Goal: Information Seeking & Learning: Find contact information

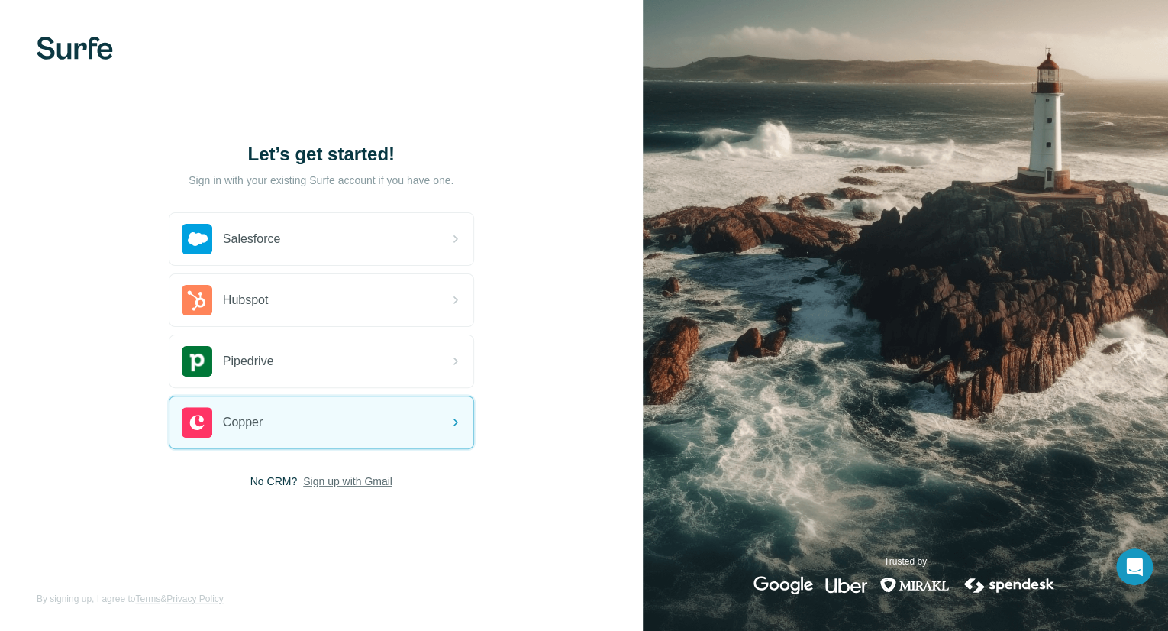
click at [356, 478] on span "Sign up with Gmail" at bounding box center [347, 480] width 89 height 15
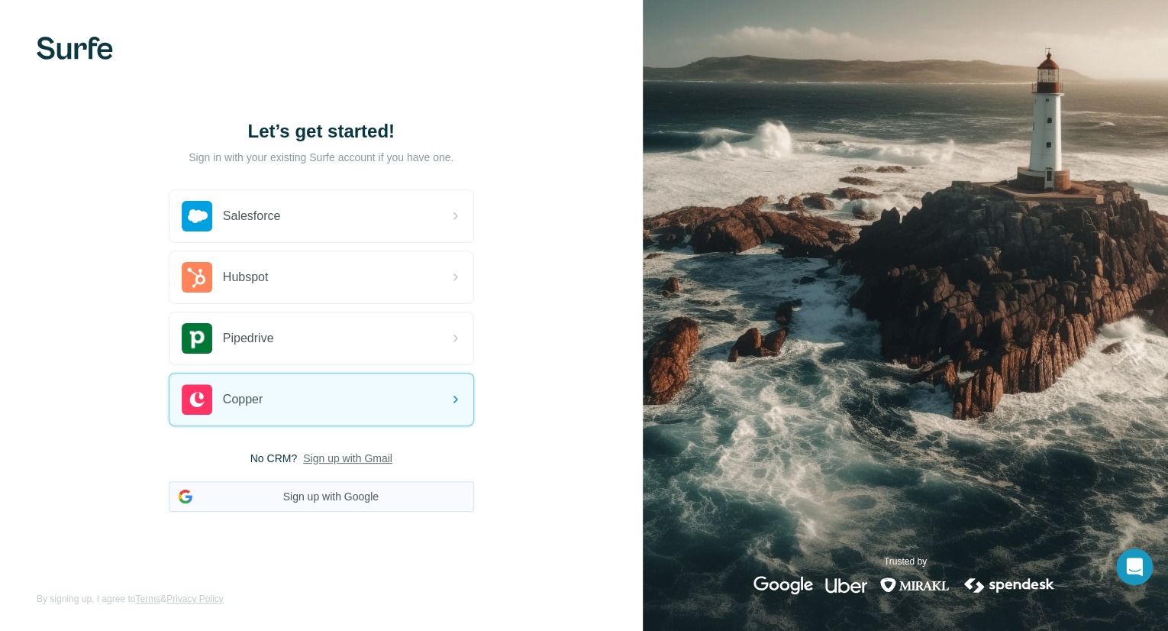
click at [358, 492] on button "Sign up with Google" at bounding box center [321, 496] width 305 height 31
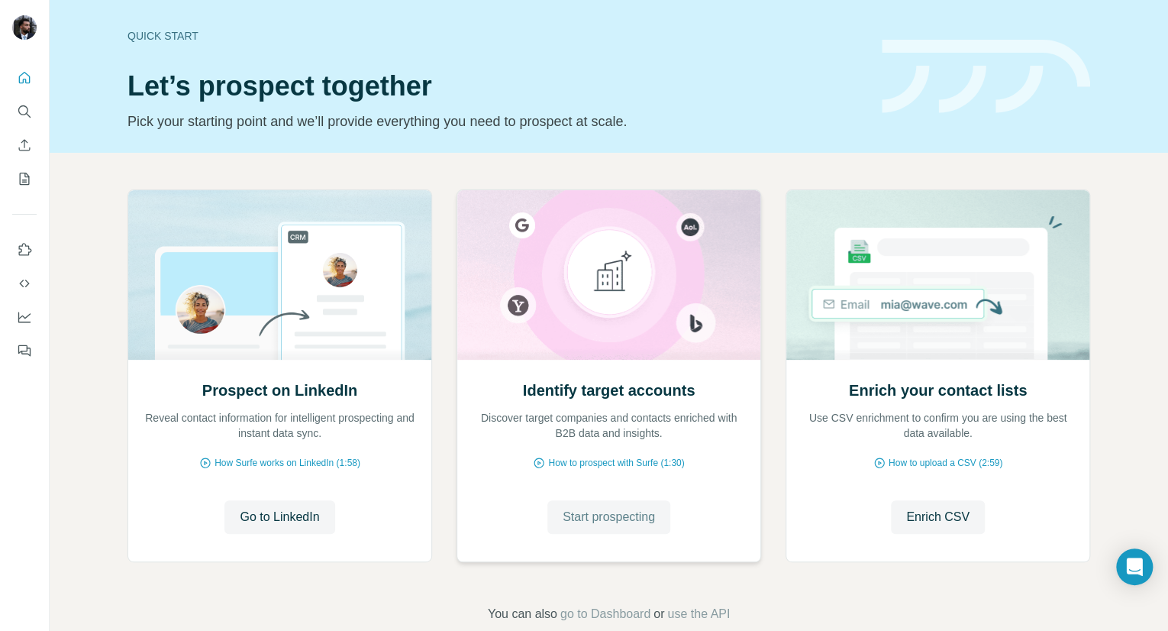
click at [631, 517] on span "Start prospecting" at bounding box center [609, 517] width 92 height 18
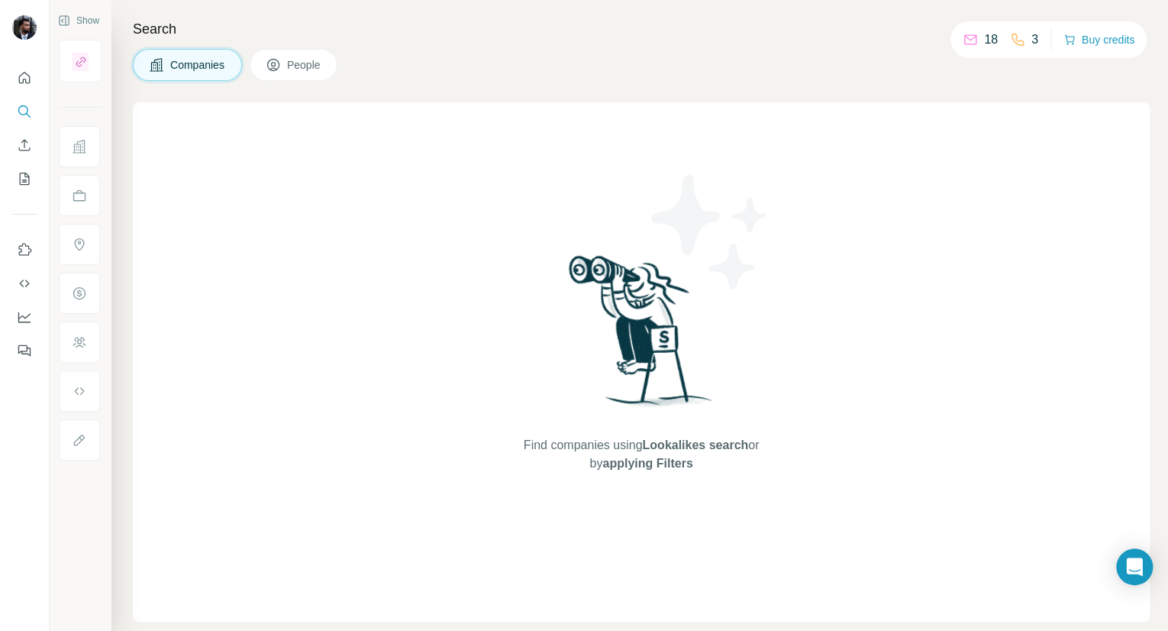
click at [174, 67] on span "Companies" at bounding box center [198, 64] width 56 height 15
click at [18, 111] on icon "Search" at bounding box center [23, 110] width 10 height 10
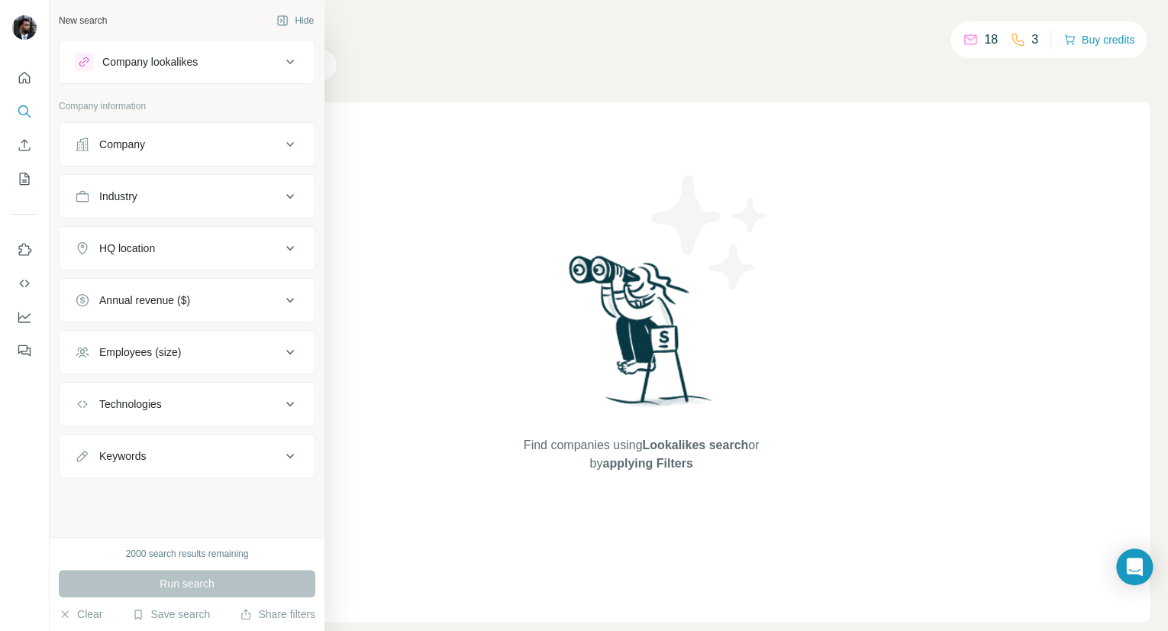
click at [162, 144] on div "Company" at bounding box center [178, 144] width 206 height 15
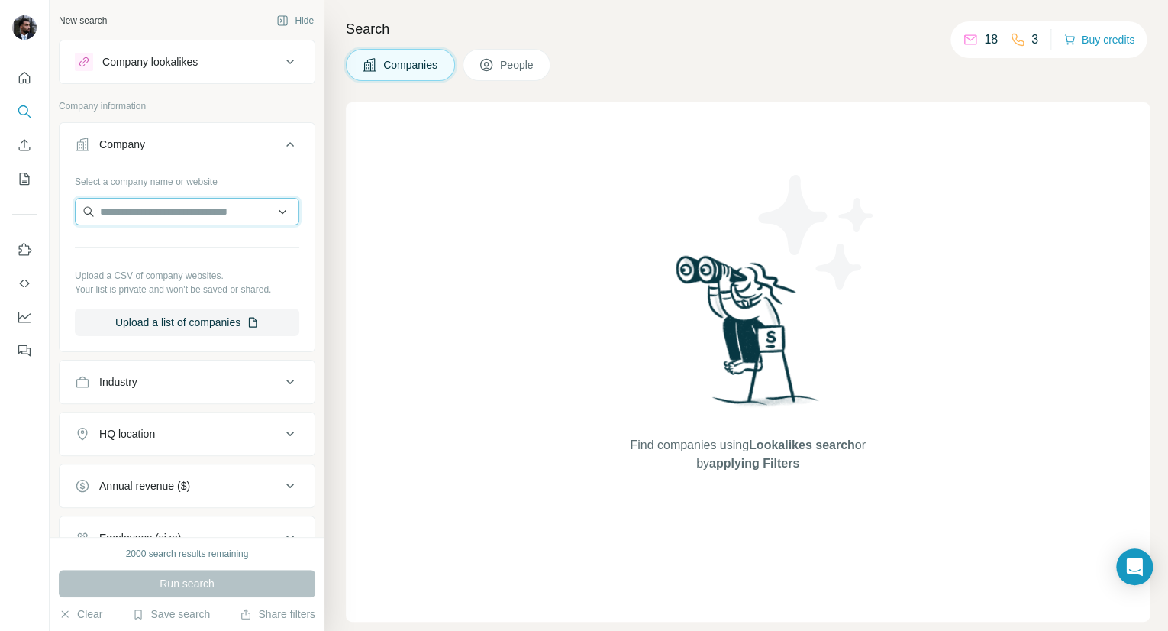
click at [180, 214] on input "text" at bounding box center [187, 211] width 224 height 27
paste input "**********"
type input "**********"
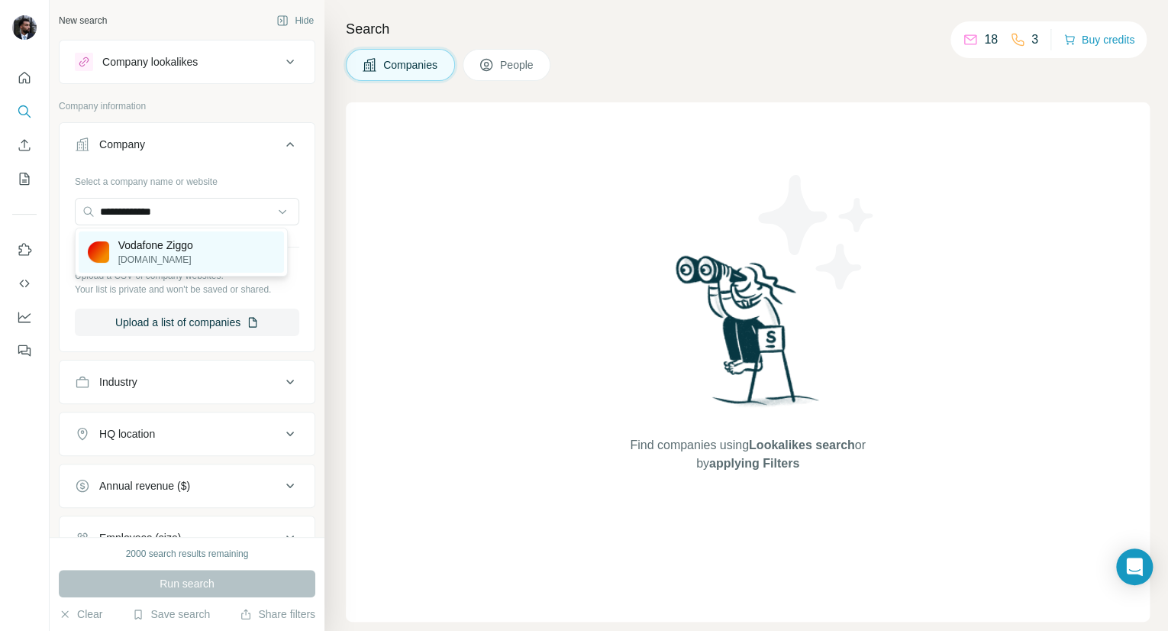
click at [193, 250] on p "Vodafone Ziggo" at bounding box center [155, 244] width 75 height 15
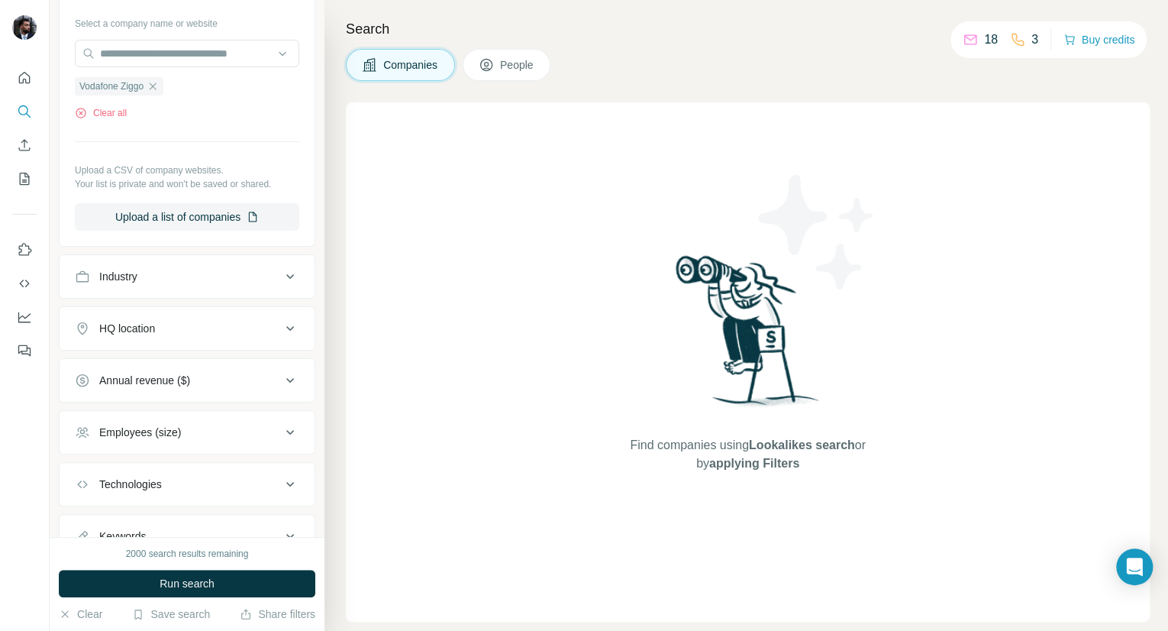
scroll to position [160, 0]
click at [181, 433] on div "Employees (size)" at bounding box center [140, 429] width 82 height 15
click at [179, 440] on button "Employees (size)" at bounding box center [187, 432] width 255 height 43
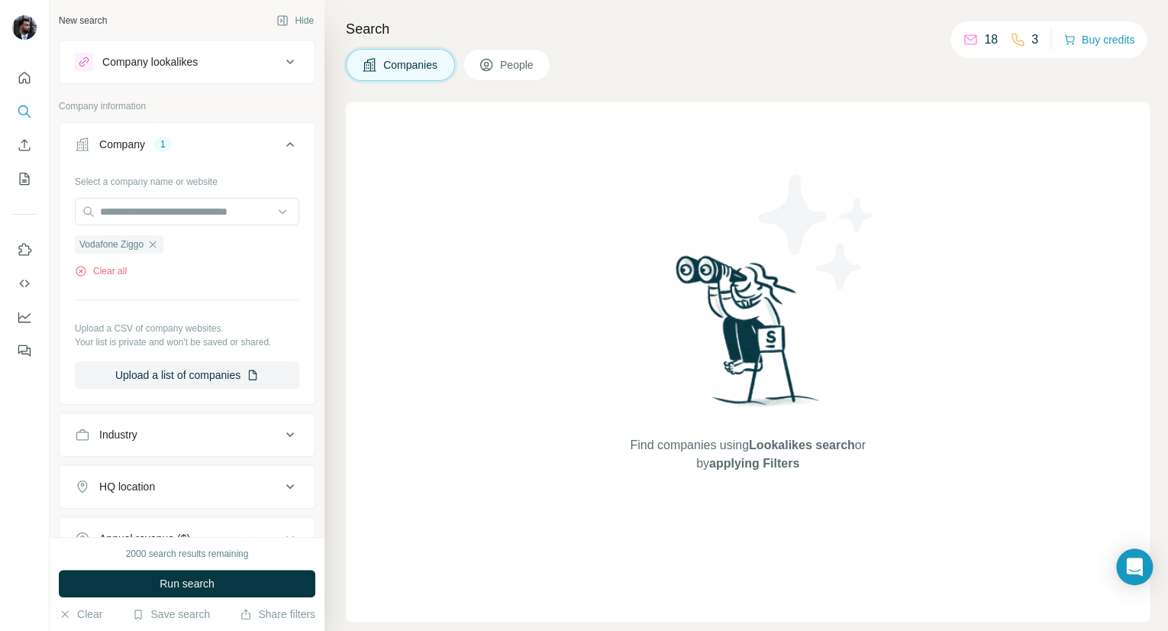
scroll to position [0, 0]
click at [281, 135] on icon at bounding box center [290, 144] width 18 height 18
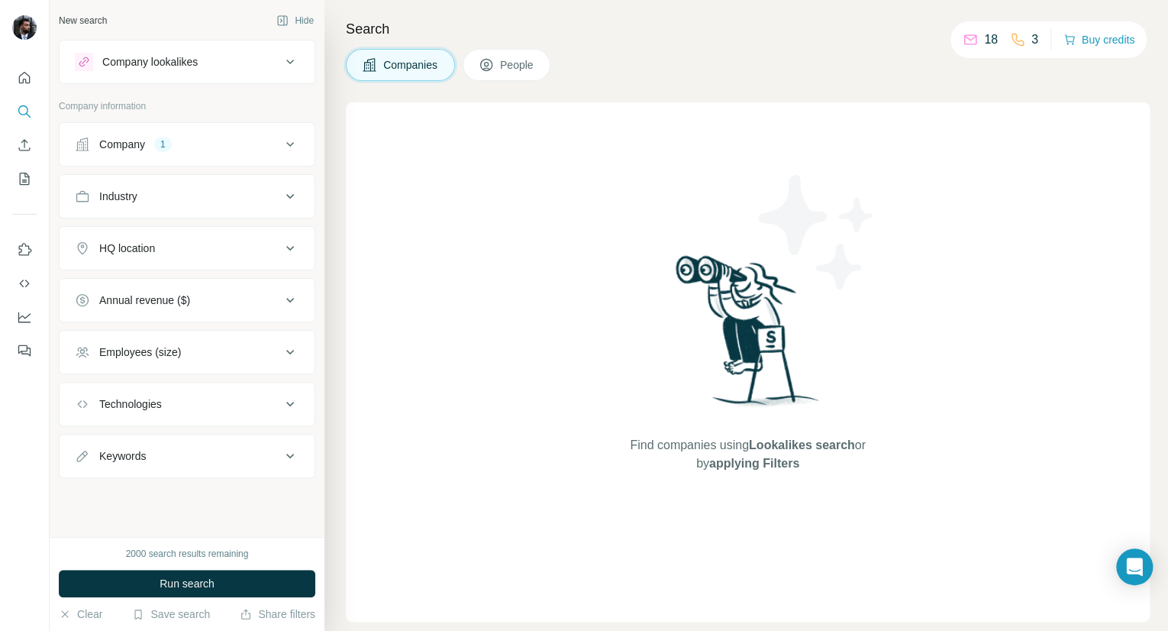
click at [198, 466] on button "Keywords" at bounding box center [187, 455] width 255 height 37
click at [206, 389] on button "Technologies" at bounding box center [187, 403] width 255 height 37
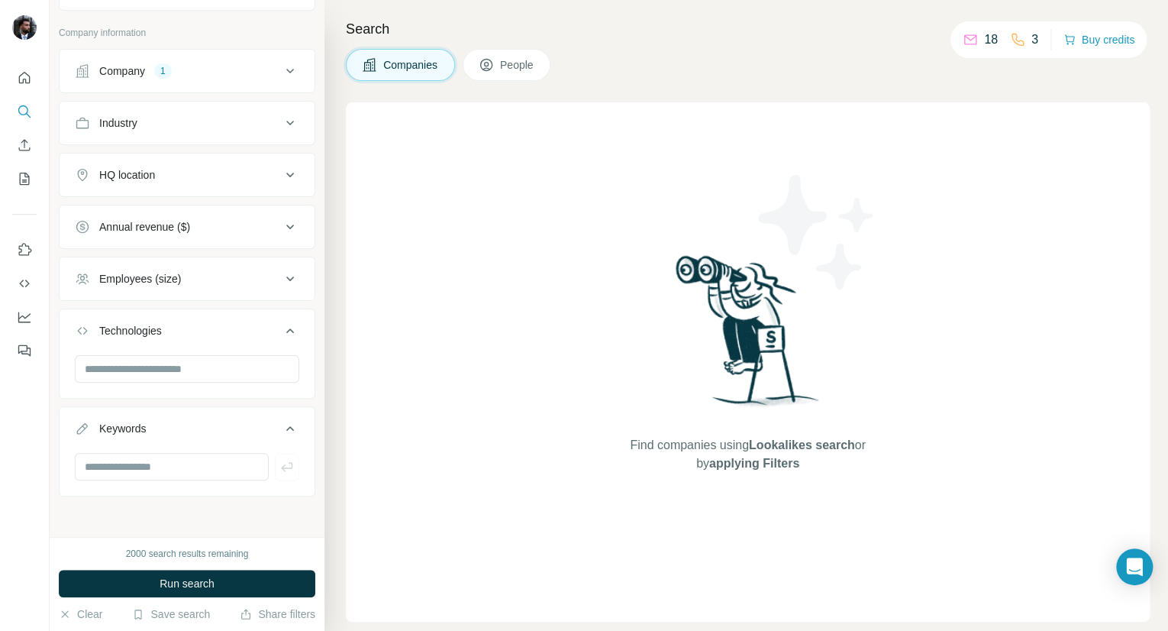
click at [514, 65] on span "People" at bounding box center [517, 64] width 35 height 15
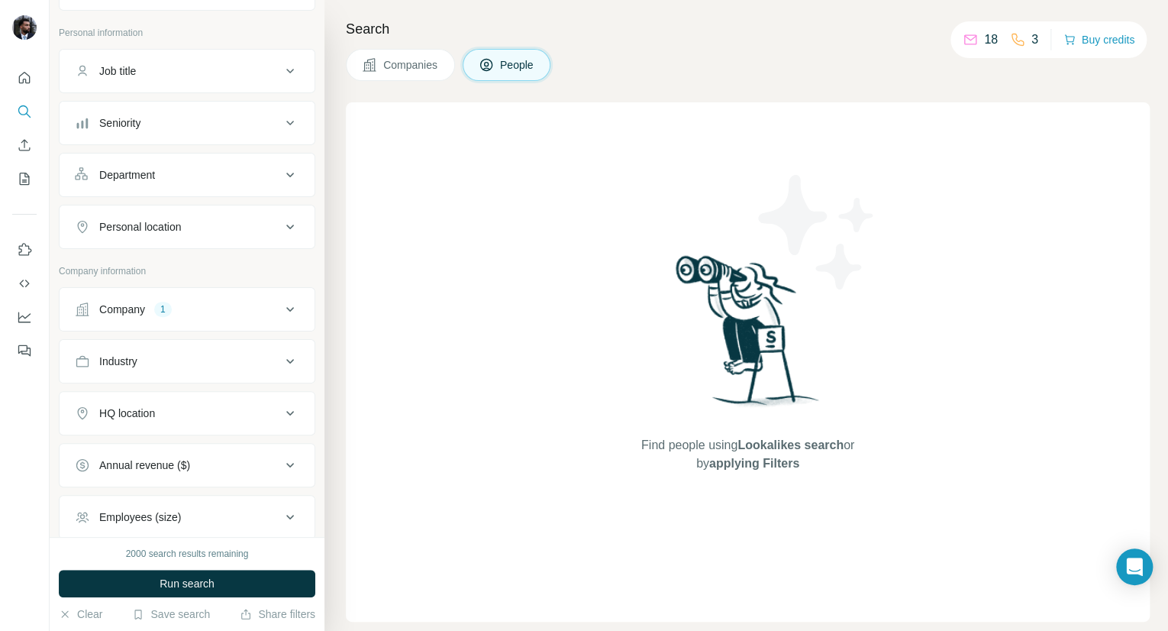
click at [205, 65] on div "Job title" at bounding box center [178, 70] width 206 height 15
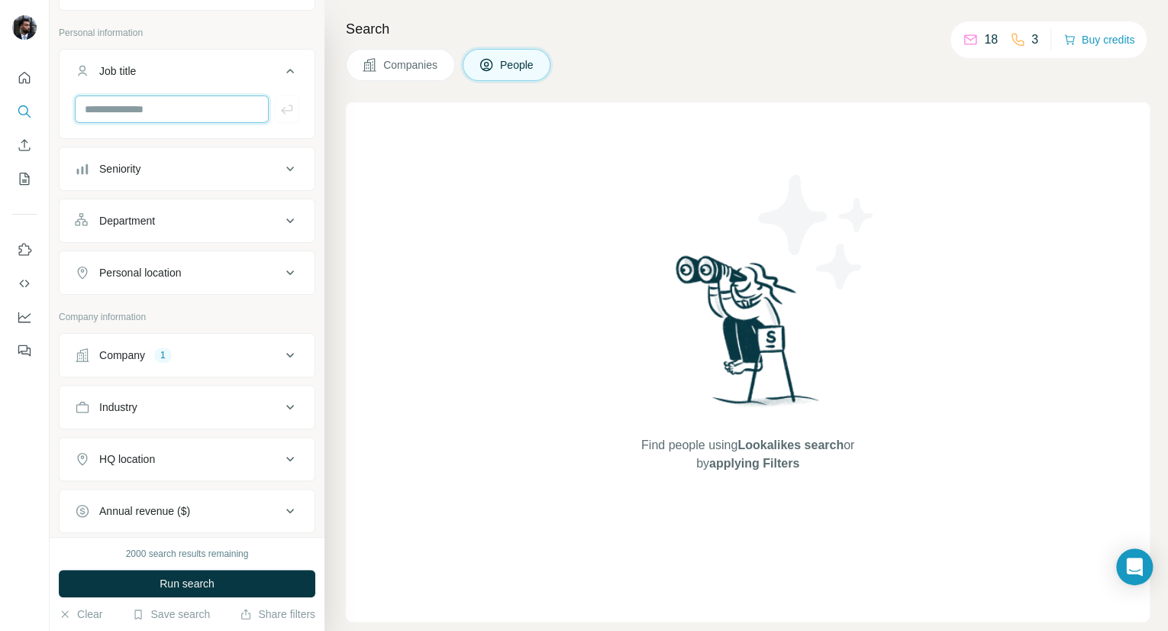
click at [175, 122] on input "text" at bounding box center [172, 108] width 194 height 27
paste input "**********"
type input "**********"
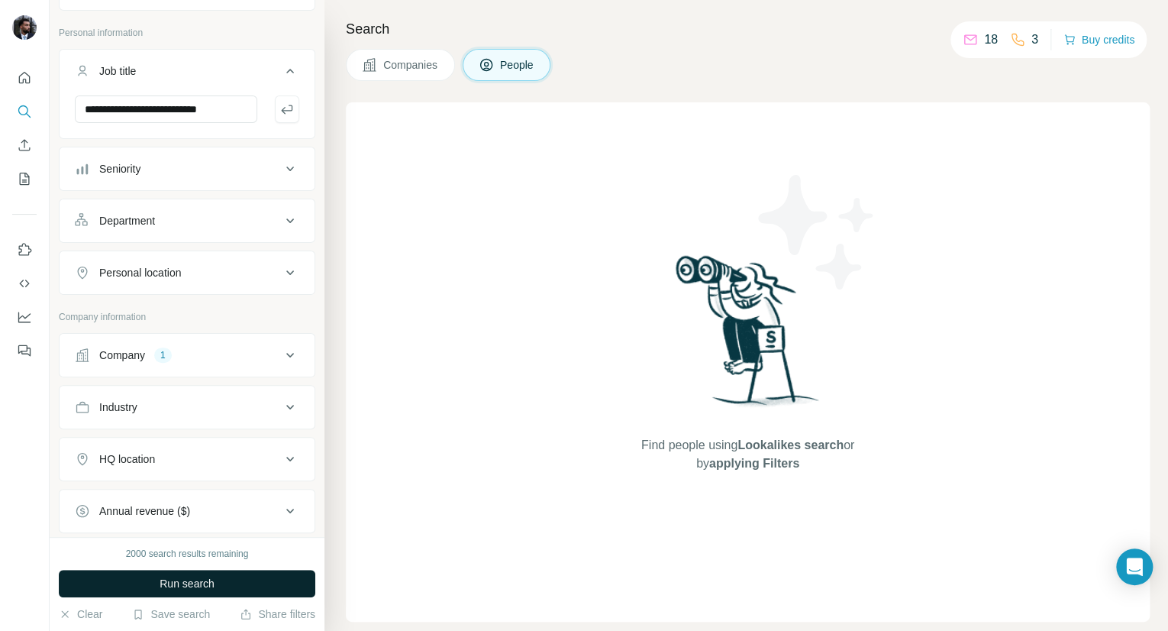
click at [219, 584] on button "Run search" at bounding box center [187, 582] width 256 height 27
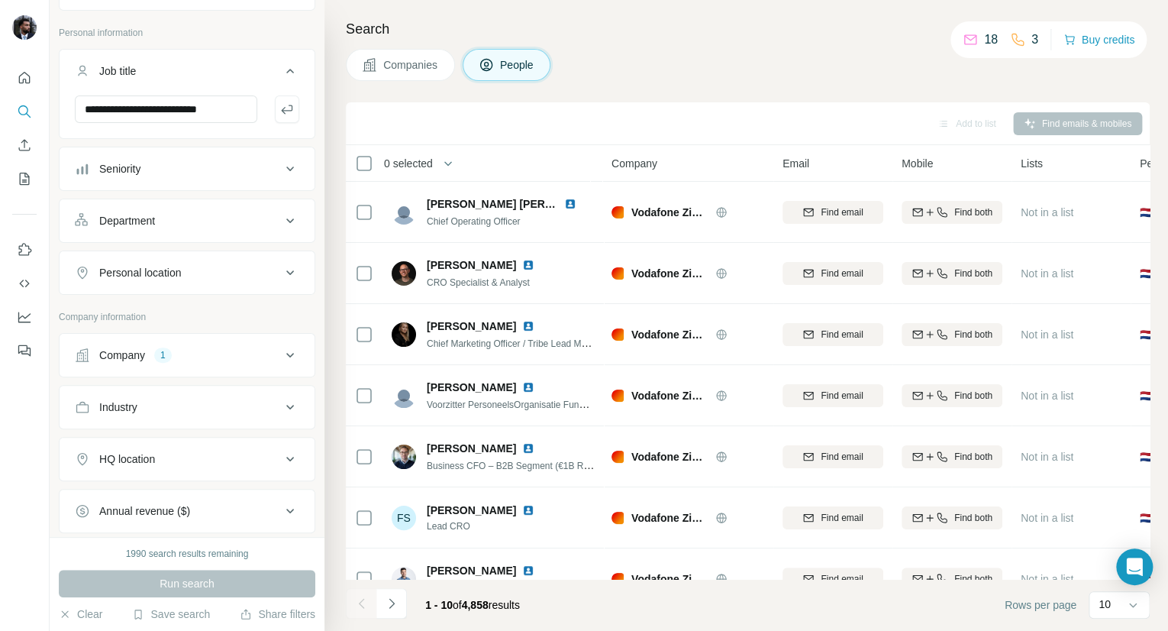
click at [214, 278] on div "Personal location" at bounding box center [178, 272] width 206 height 15
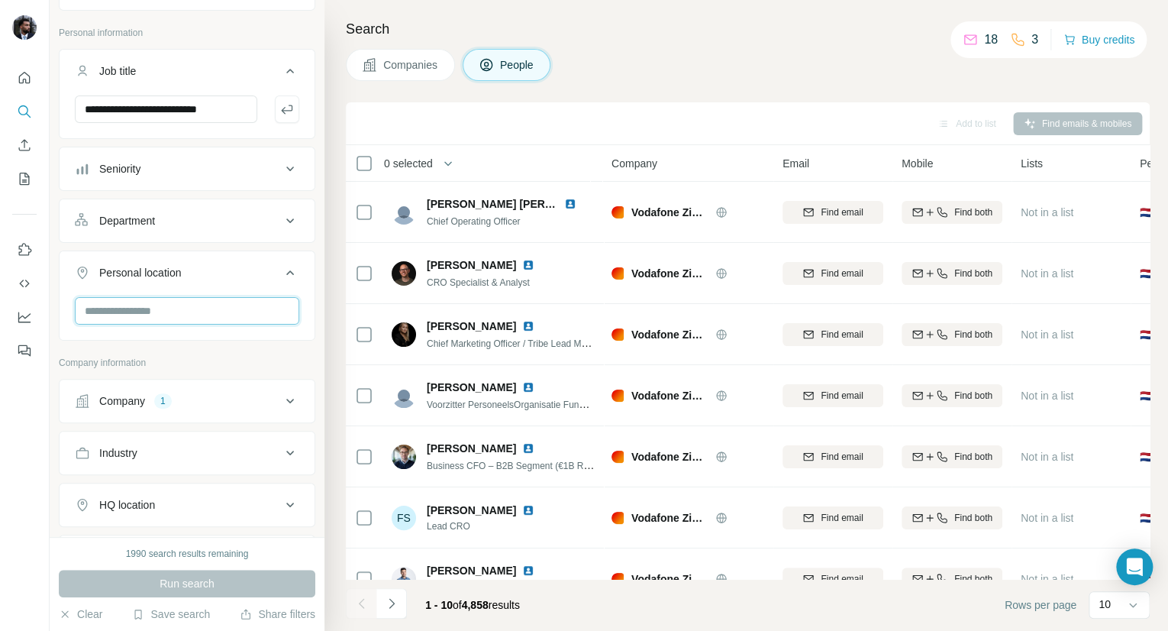
click at [193, 312] on input "text" at bounding box center [187, 310] width 224 height 27
type input "*"
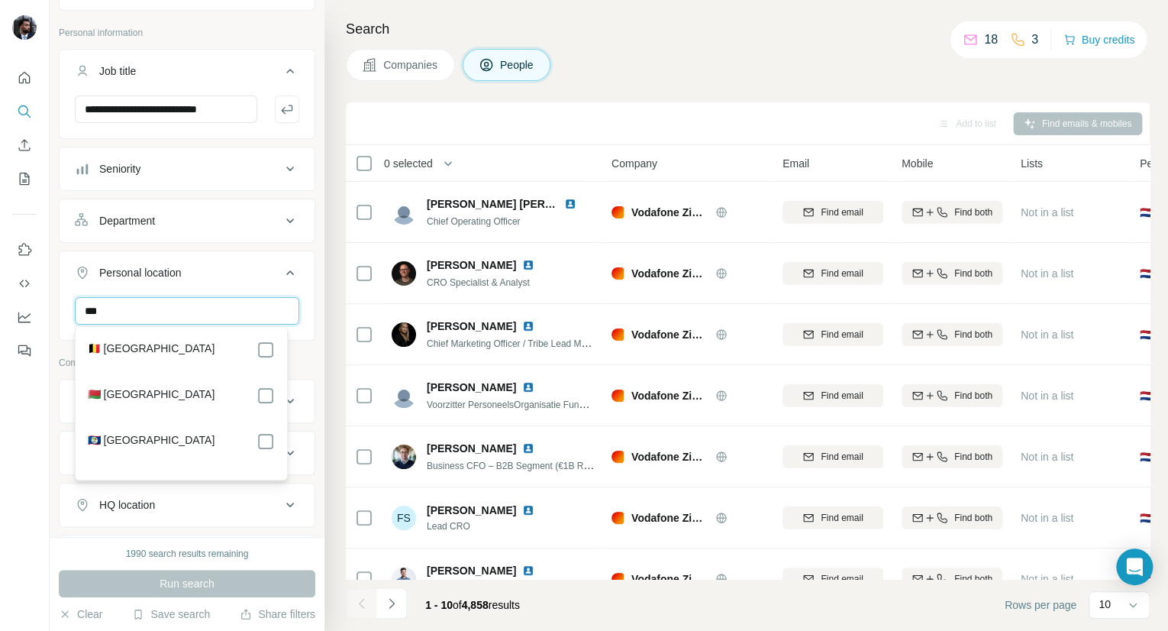
type input "***"
click at [209, 360] on section "🇧🇪 [GEOGRAPHIC_DATA]" at bounding box center [177, 357] width 196 height 34
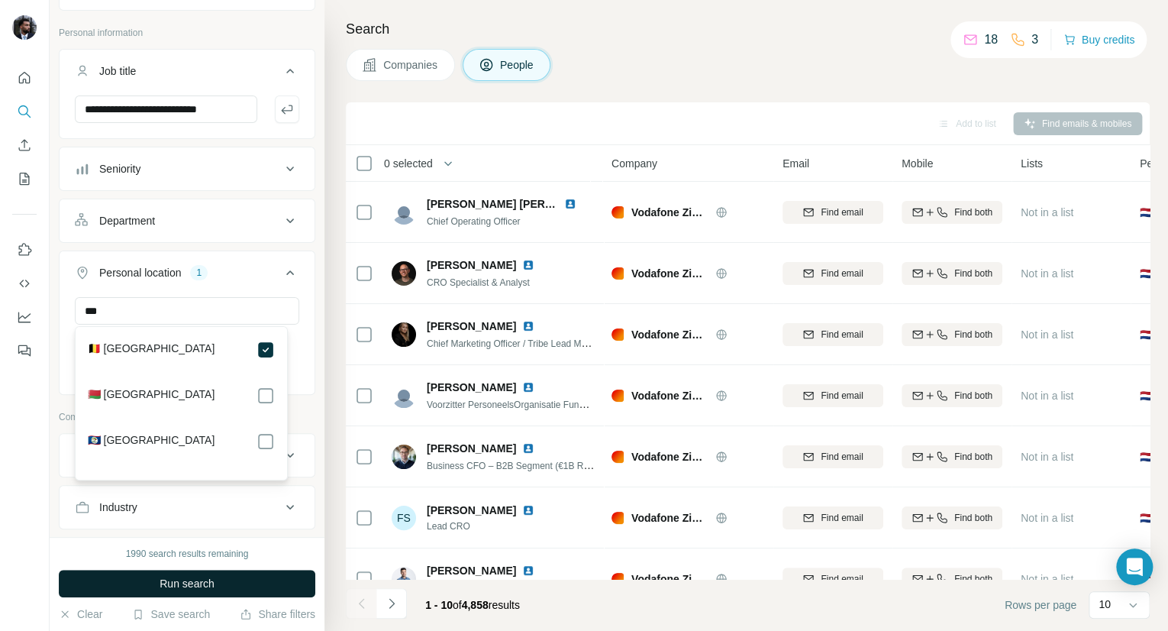
click at [255, 576] on button "Run search" at bounding box center [187, 582] width 256 height 27
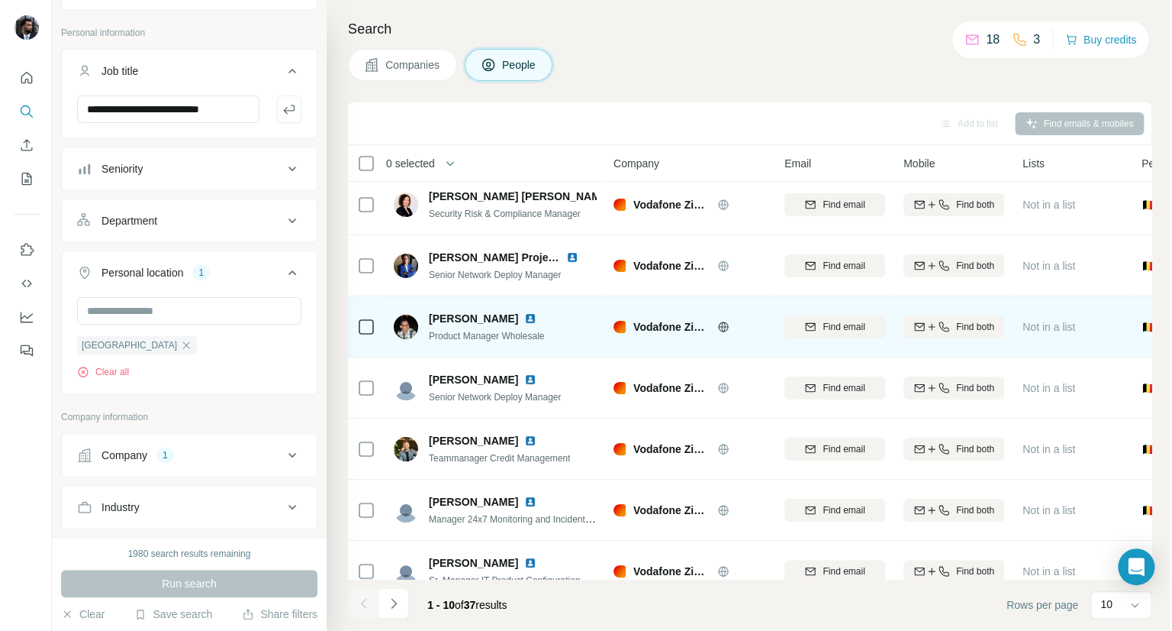
scroll to position [8, 0]
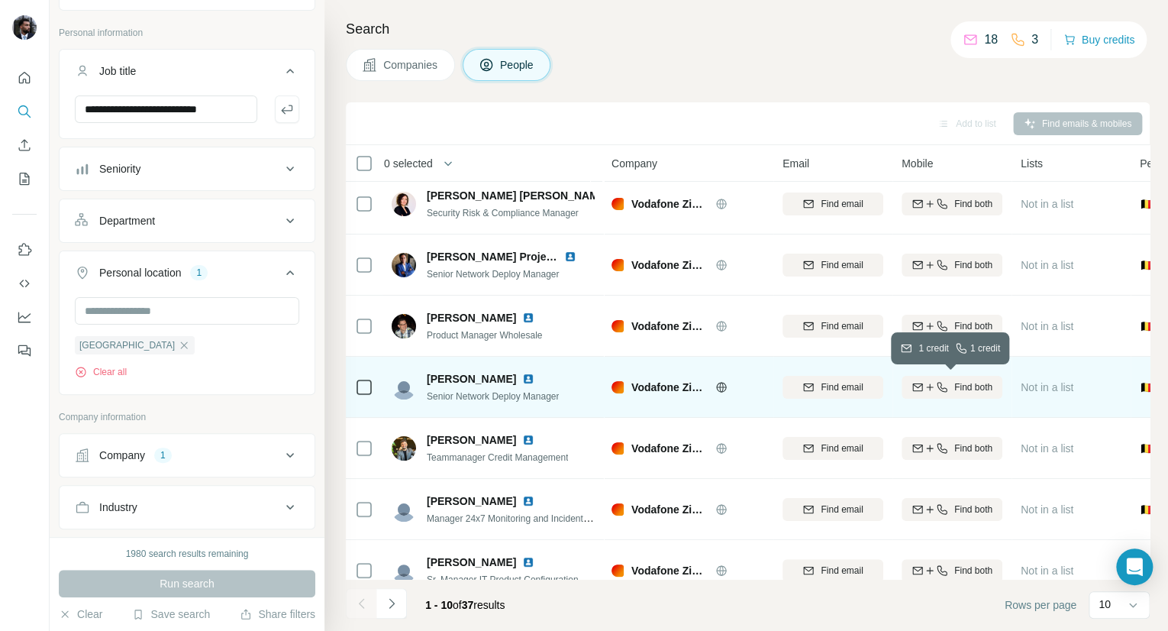
click at [946, 383] on icon "button" at bounding box center [942, 387] width 12 height 12
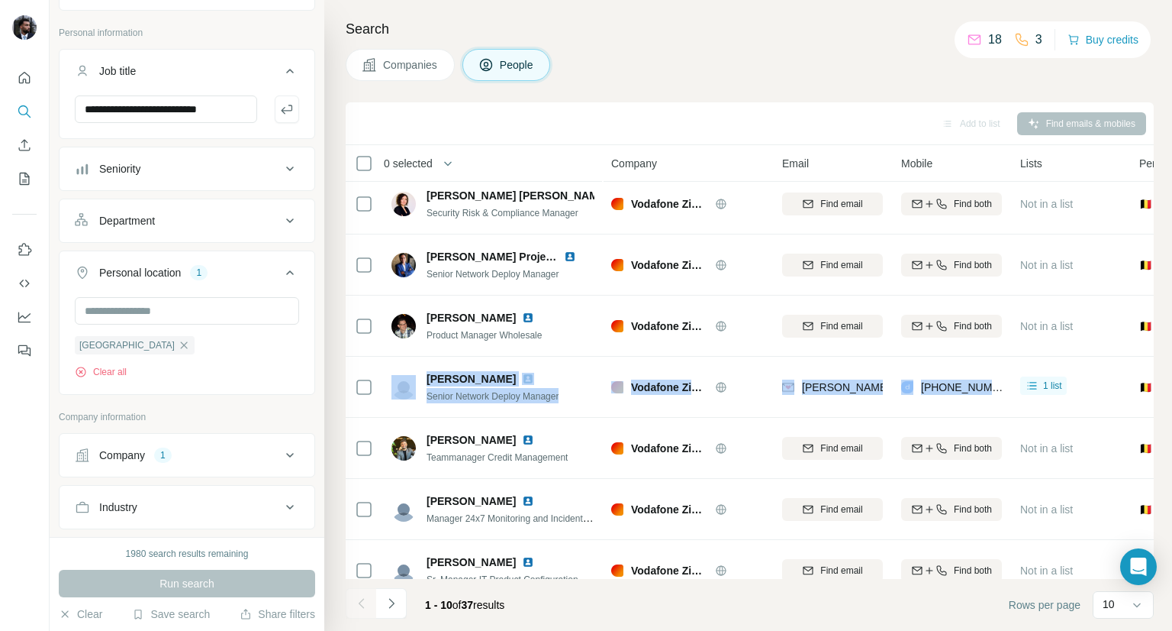
drag, startPoint x: 416, startPoint y: 373, endPoint x: 1001, endPoint y: 364, distance: 585.5
click at [0, 0] on tr "[PERSON_NAME] Senior Network Deploy Manager Vodafone [PERSON_NAME] [PERSON_NAME…" at bounding box center [0, 0] width 0 height 0
copy tr "[PERSON_NAME] Senior Network Deploy Manager Vodafone [PERSON_NAME] [PERSON_NAME…"
